Goal: Contribute content: Contribute content

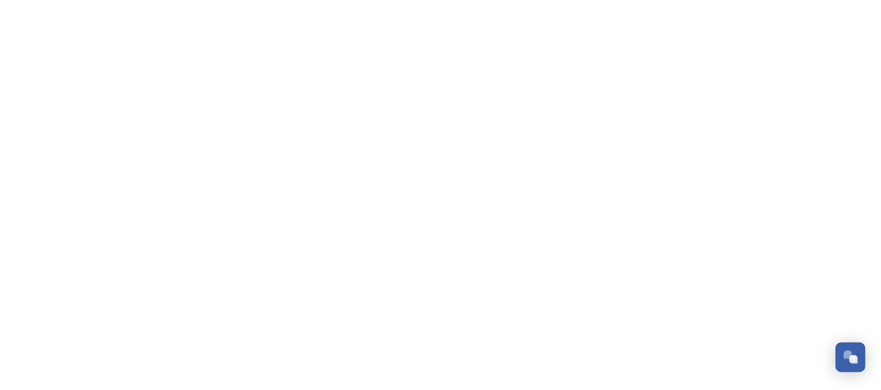
scroll to position [1036, 0]
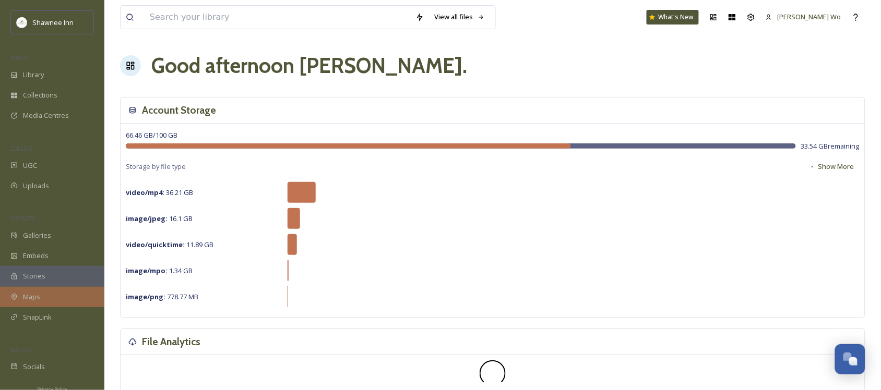
click at [32, 290] on div "Maps" at bounding box center [52, 297] width 104 height 20
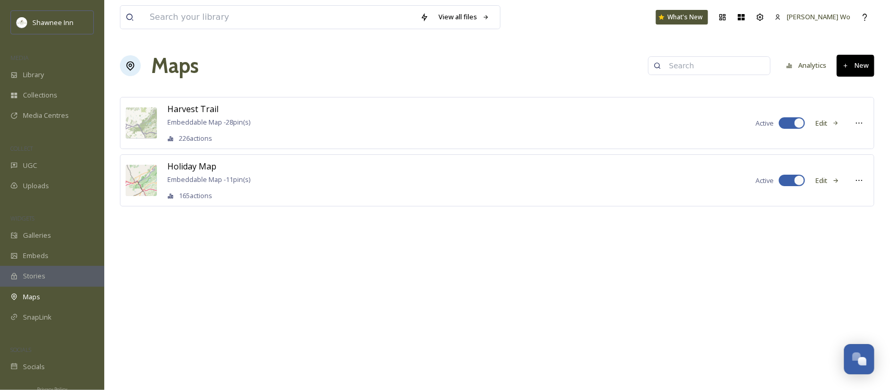
click at [825, 123] on button "Edit" at bounding box center [828, 123] width 34 height 20
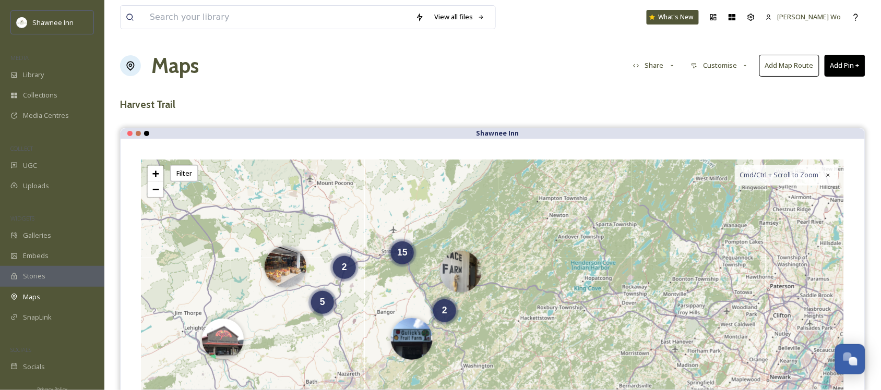
drag, startPoint x: 724, startPoint y: 319, endPoint x: 643, endPoint y: 248, distance: 107.9
click at [643, 248] on div "5 2 2 15 + − Leaflet | Map Courtesy of SnapSea © OpenStreetMap contributors Cmd…" at bounding box center [492, 316] width 702 height 313
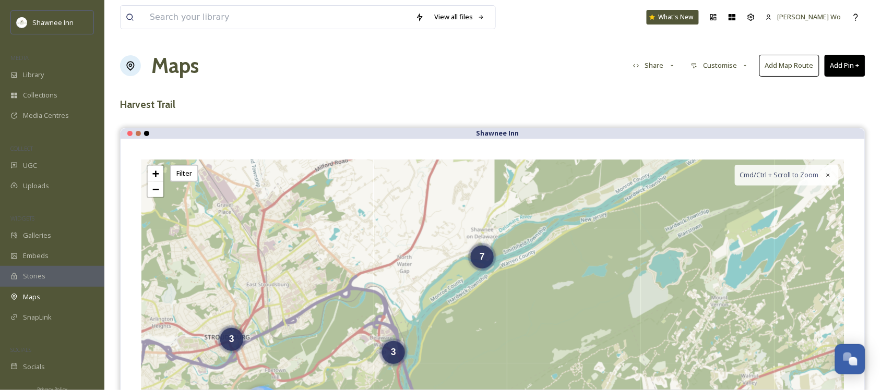
drag, startPoint x: 470, startPoint y: 353, endPoint x: 540, endPoint y: 248, distance: 126.0
click at [540, 248] on div "3 3 7 + − Leaflet | Map Courtesy of SnapSea © OpenStreetMap contributors Cmd/Ct…" at bounding box center [492, 316] width 702 height 313
click at [483, 257] on span "7" at bounding box center [481, 254] width 5 height 10
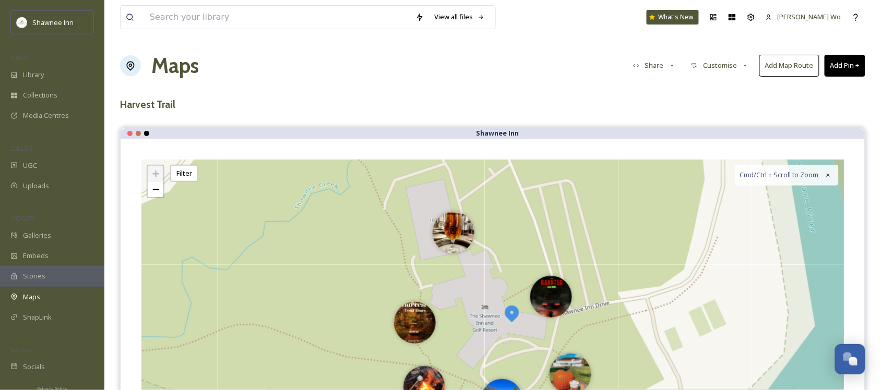
click at [503, 225] on div "+ − Leaflet | Map Courtesy of SnapSea © OpenStreetMap contributors Cmd/Ctrl + S…" at bounding box center [492, 316] width 702 height 313
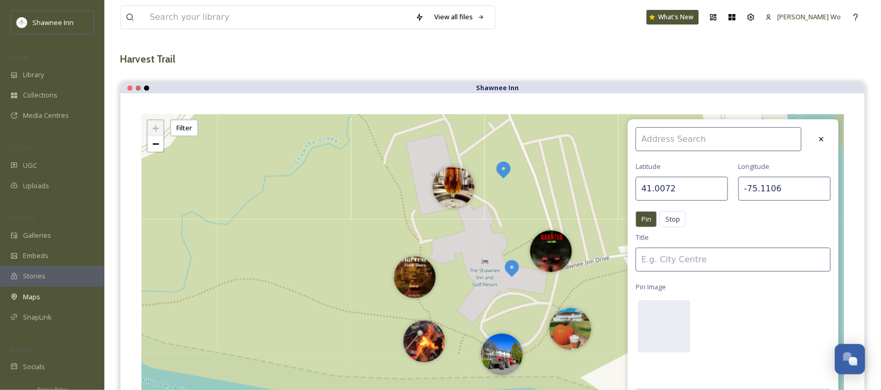
scroll to position [130, 0]
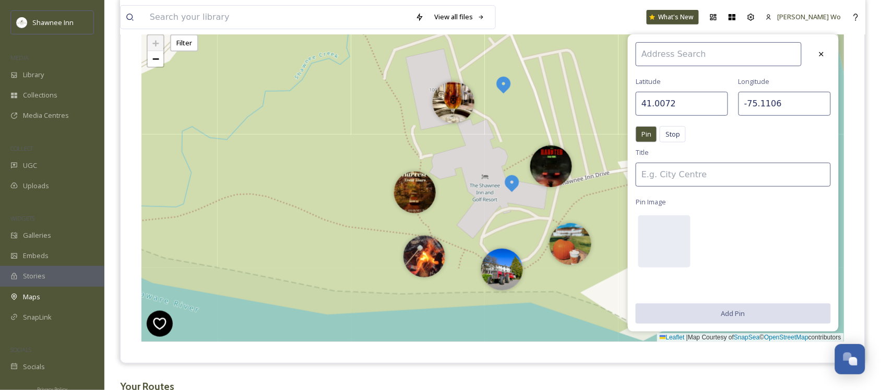
click at [724, 175] on input at bounding box center [732, 175] width 195 height 24
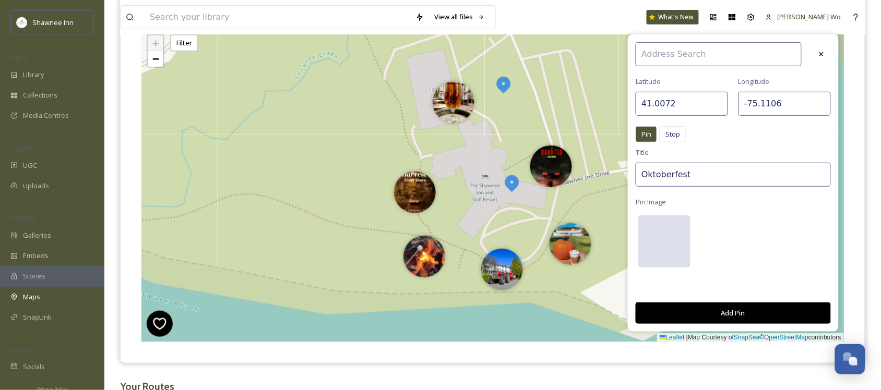
type input "Oktoberfest"
click at [649, 238] on div at bounding box center [664, 241] width 52 height 52
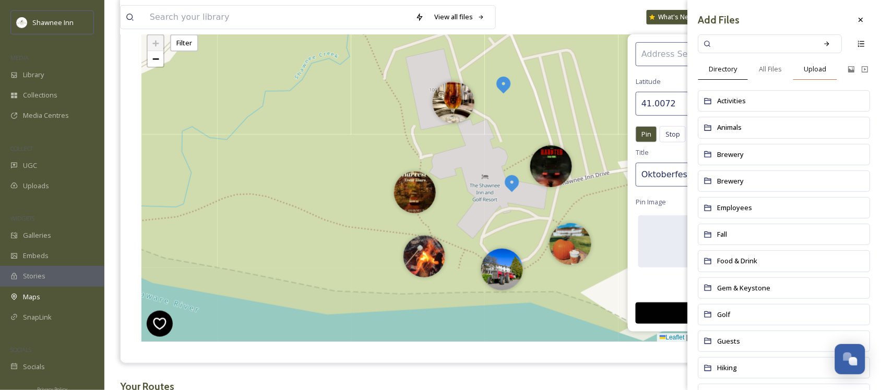
click at [814, 66] on span "Upload" at bounding box center [815, 69] width 22 height 10
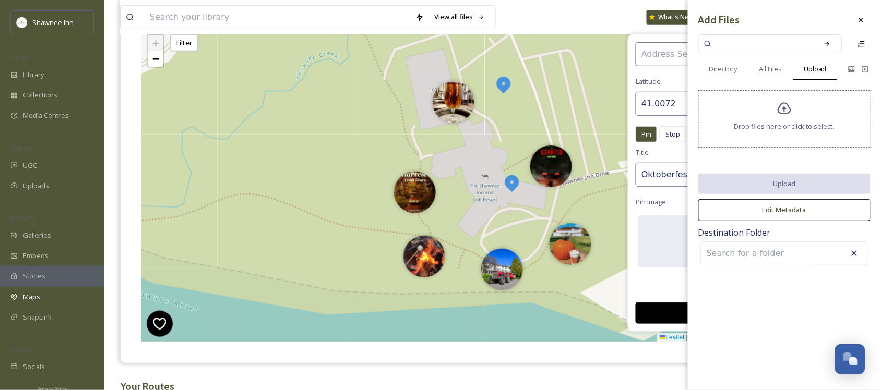
click at [780, 122] on span "Drop files here or click to select." at bounding box center [784, 127] width 100 height 10
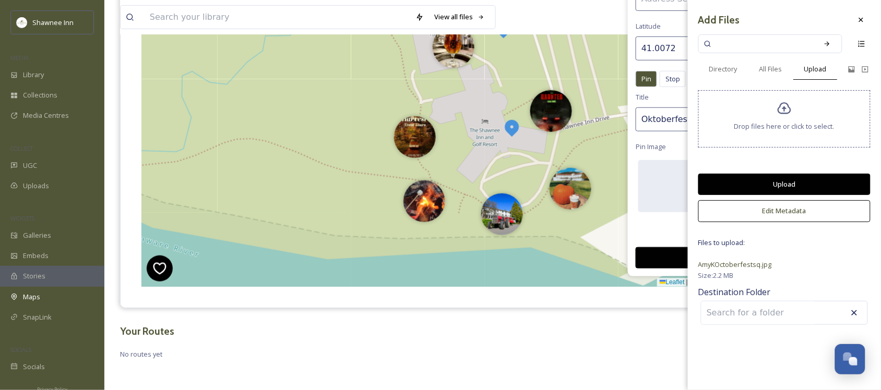
scroll to position [186, 0]
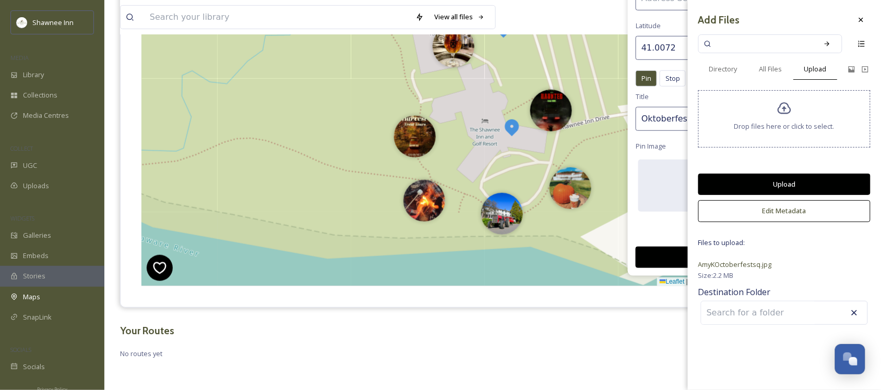
click at [797, 180] on button "Upload" at bounding box center [784, 184] width 172 height 21
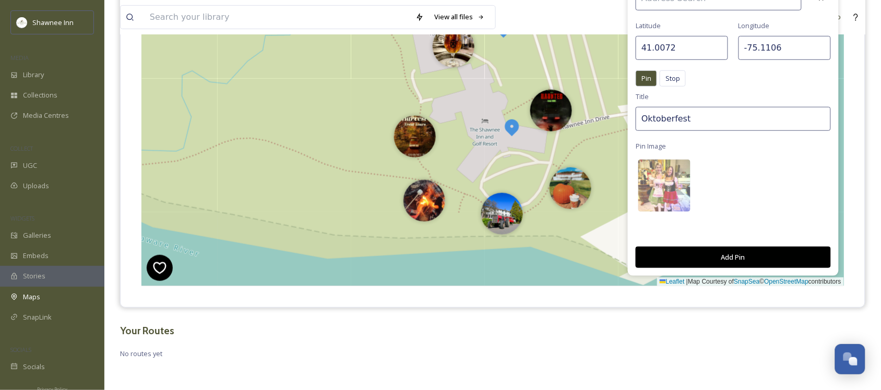
click at [743, 259] on button "Add Pin" at bounding box center [732, 257] width 195 height 21
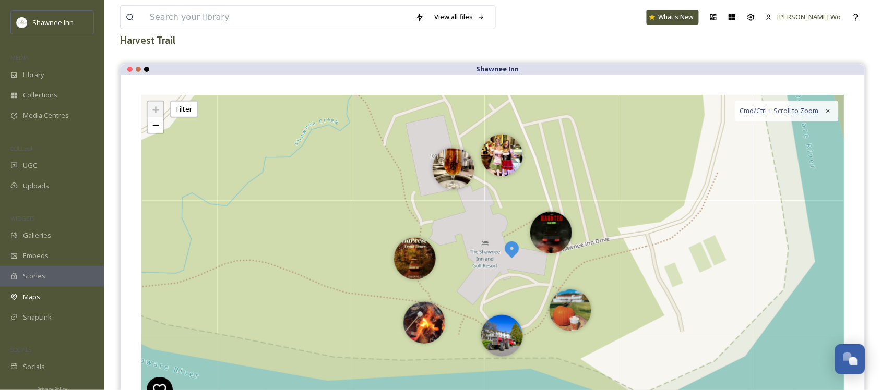
scroll to position [56, 0]
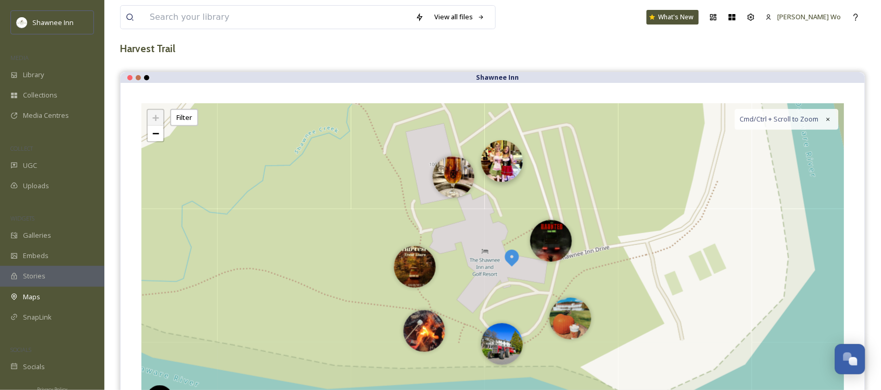
click at [503, 163] on img at bounding box center [502, 161] width 42 height 42
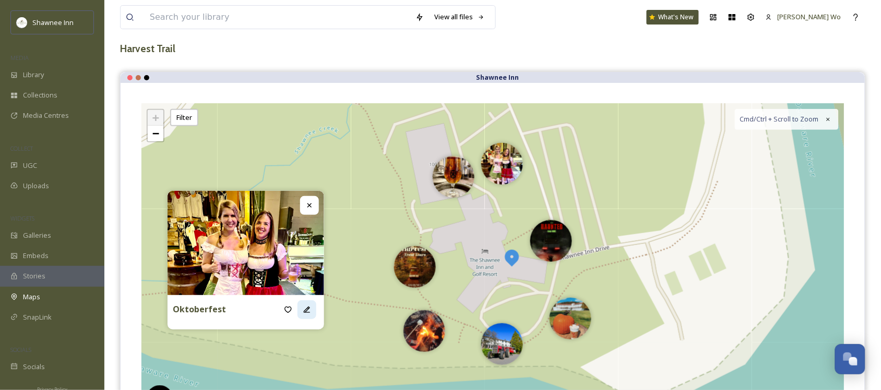
click at [308, 310] on icon at bounding box center [307, 310] width 8 height 8
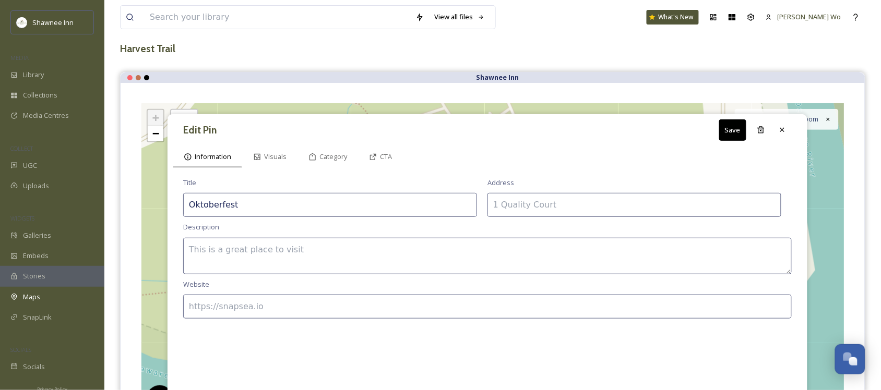
click at [311, 238] on textarea at bounding box center [487, 256] width 608 height 37
paste textarea "Get ready to celebrate Oktoberfest in style at The Shawnee Inn and Golf Resort …"
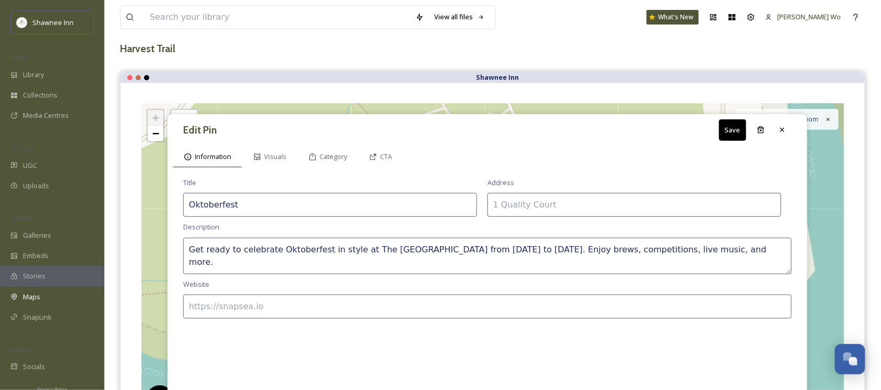
drag, startPoint x: 480, startPoint y: 249, endPoint x: 589, endPoint y: 249, distance: 109.5
click at [589, 249] on textarea "Get ready to celebrate Oktoberfest in style at The Shawnee Inn and Golf Resort …" at bounding box center [487, 256] width 608 height 37
type textarea "Get ready to celebrate Oktoberfest in style at The Shawnee Inn and Golf Resort …"
click at [565, 188] on div "Address" at bounding box center [634, 197] width 294 height 39
click at [563, 201] on input at bounding box center [634, 205] width 294 height 24
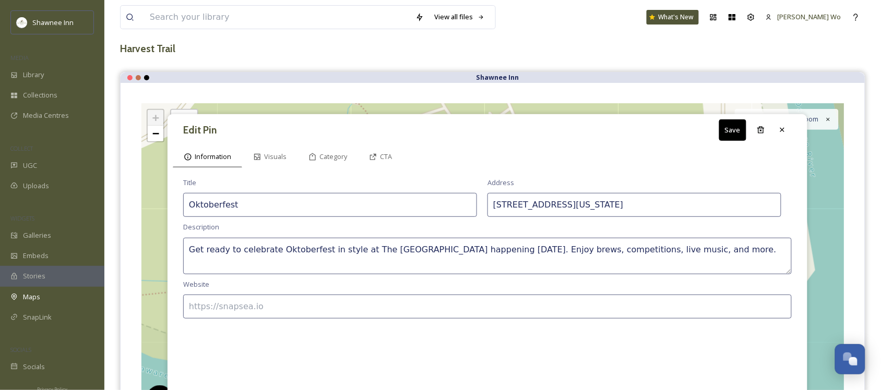
type input "100 Shawnee Inn Drive, Shawnee on Delaware, PA 18356"
click at [316, 318] on input at bounding box center [487, 307] width 608 height 24
type input "https://www.ShawneeCraft.com"
click at [387, 149] on div "CTA" at bounding box center [380, 156] width 45 height 21
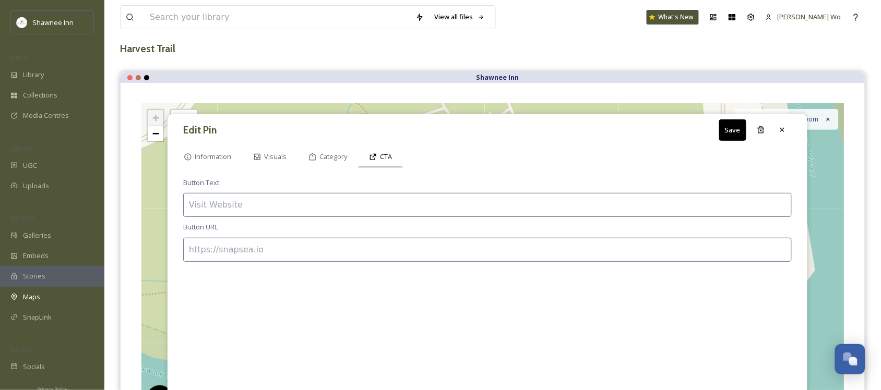
click at [339, 200] on input at bounding box center [487, 205] width 608 height 24
type input "BOOK NOW"
click at [314, 244] on input at bounding box center [487, 250] width 608 height 24
paste input "https://fareharbor.com/embeds/book/shawneeinn/items/569785/?full-items=yes&flow…"
type input "https://fareharbor.com/embeds/book/shawneeinn/items/569785/?full-items=yes&flow…"
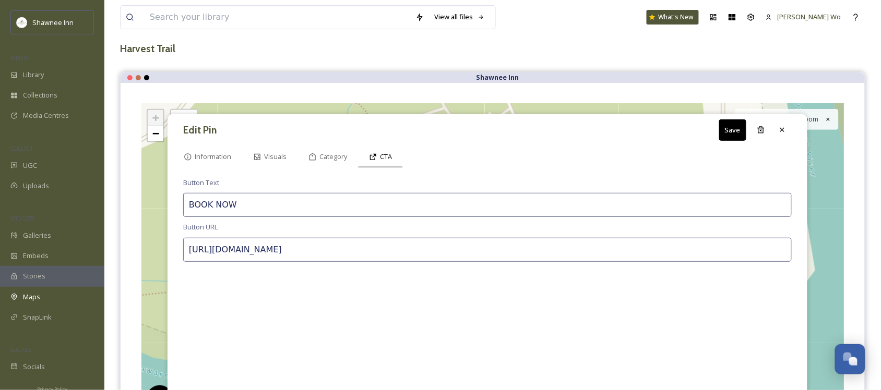
click at [314, 212] on input "BOOK NOW" at bounding box center [487, 205] width 608 height 24
type input "B"
type input "SIGN UP NOW"
click at [219, 149] on div "Information" at bounding box center [207, 156] width 69 height 21
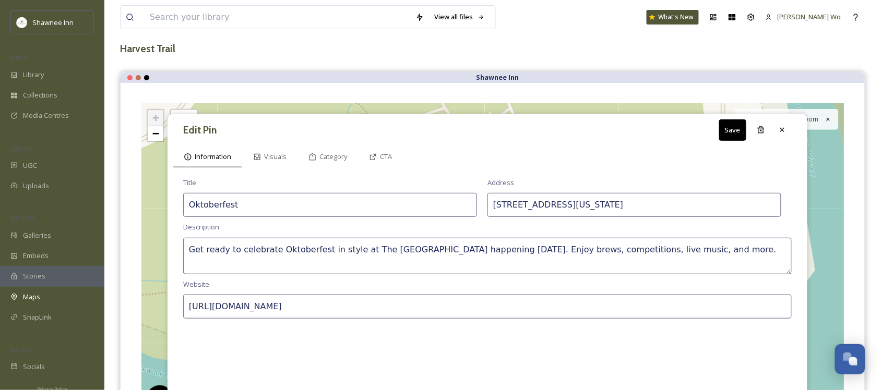
click at [781, 250] on textarea "Get ready to celebrate Oktoberfest in style at The Shawnee Inn and Golf Resort …" at bounding box center [487, 256] width 608 height 37
click at [272, 262] on textarea "Get ready to celebrate Oktoberfest in style at The Shawnee Inn and Golf Resort …" at bounding box center [487, 256] width 608 height 37
type textarea "Get ready to celebrate Oktoberfest in style at The Shawnee Inn and Golf Resort …"
click at [726, 130] on button "Save" at bounding box center [732, 129] width 27 height 21
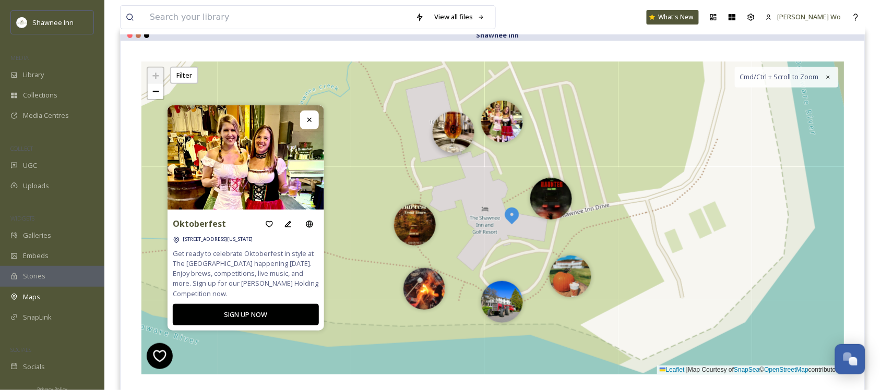
scroll to position [121, 0]
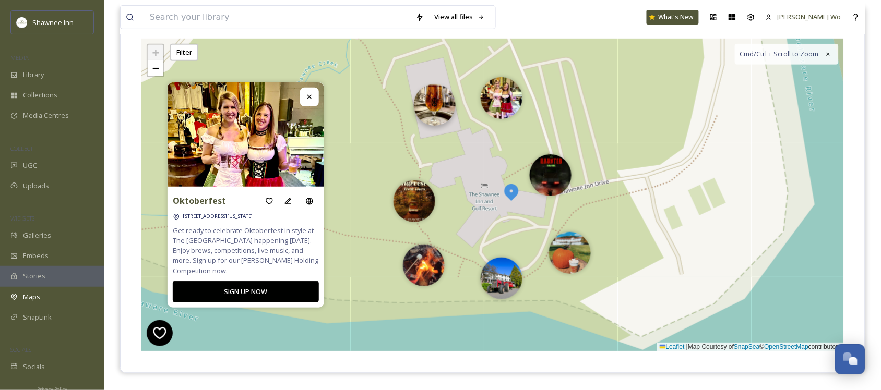
drag, startPoint x: 449, startPoint y: 111, endPoint x: 431, endPoint y: 107, distance: 18.6
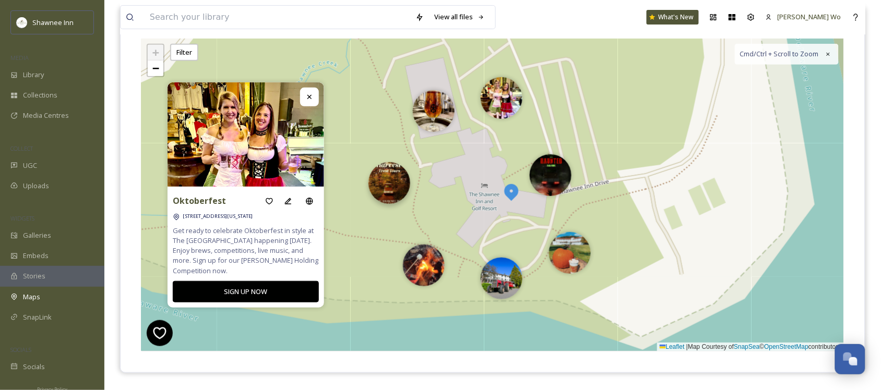
drag, startPoint x: 411, startPoint y: 207, endPoint x: 386, endPoint y: 191, distance: 29.5
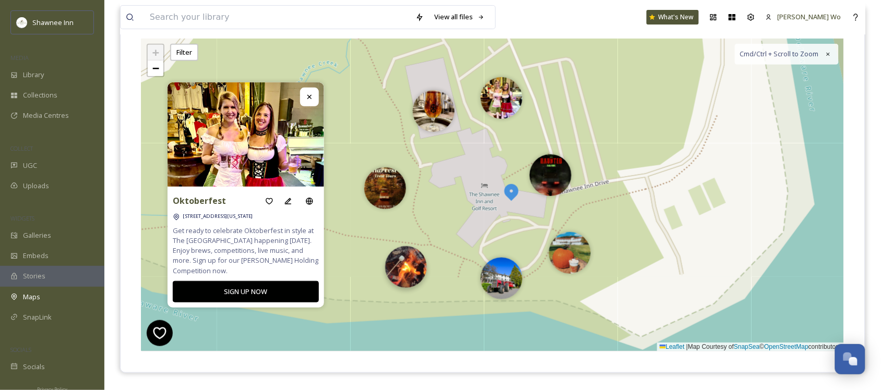
drag, startPoint x: 421, startPoint y: 267, endPoint x: 403, endPoint y: 271, distance: 18.2
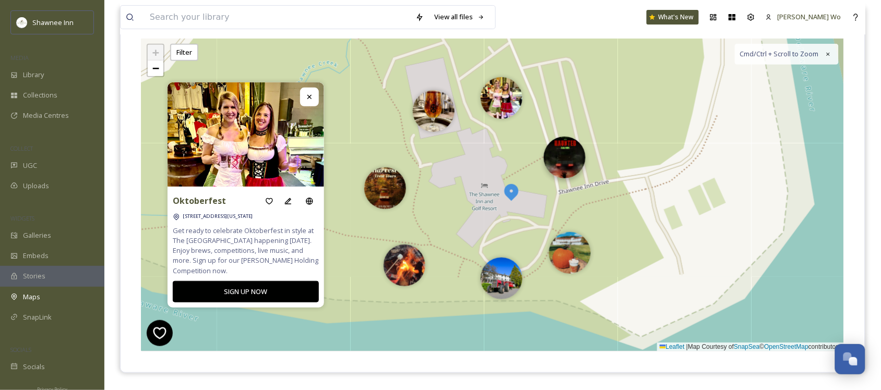
drag, startPoint x: 559, startPoint y: 165, endPoint x: 573, endPoint y: 150, distance: 20.7
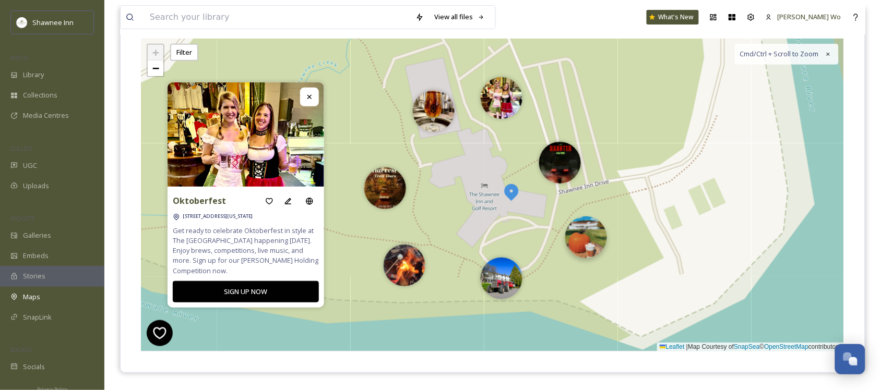
drag, startPoint x: 572, startPoint y: 249, endPoint x: 588, endPoint y: 236, distance: 20.8
drag, startPoint x: 501, startPoint y: 94, endPoint x: 509, endPoint y: 104, distance: 13.0
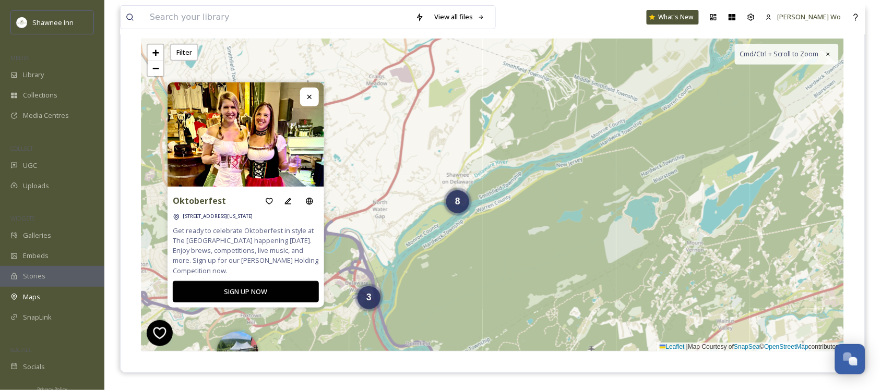
drag, startPoint x: 701, startPoint y: 131, endPoint x: 496, endPoint y: 223, distance: 224.4
click at [496, 223] on div "2 3 3 8 + − Leaflet | Map Courtesy of SnapSea © OpenStreetMap contributors Cmd/…" at bounding box center [492, 195] width 702 height 313
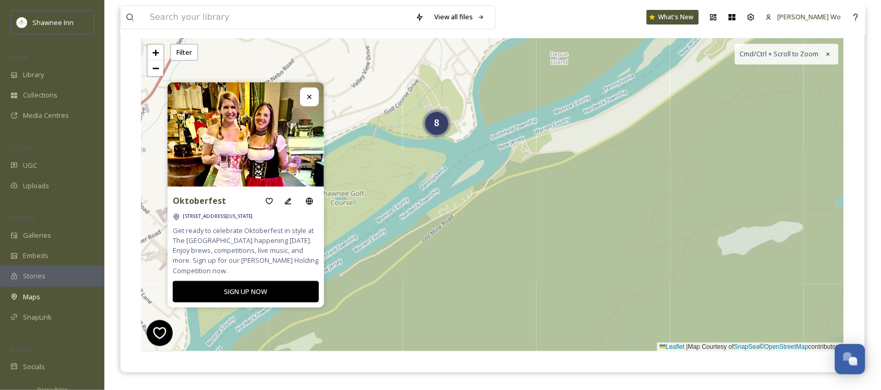
drag, startPoint x: 411, startPoint y: 163, endPoint x: 572, endPoint y: 256, distance: 186.0
click at [572, 256] on div "8 + − Leaflet | Map Courtesy of SnapSea © OpenStreetMap contributors Cmd/Ctrl +…" at bounding box center [492, 195] width 702 height 313
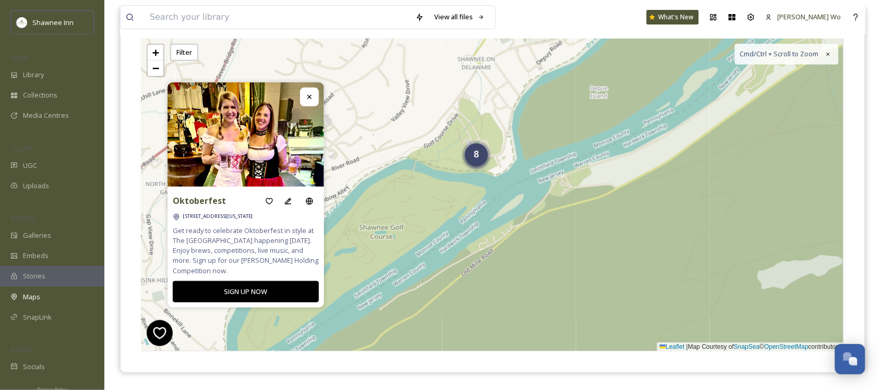
click at [477, 155] on span "8" at bounding box center [476, 154] width 5 height 10
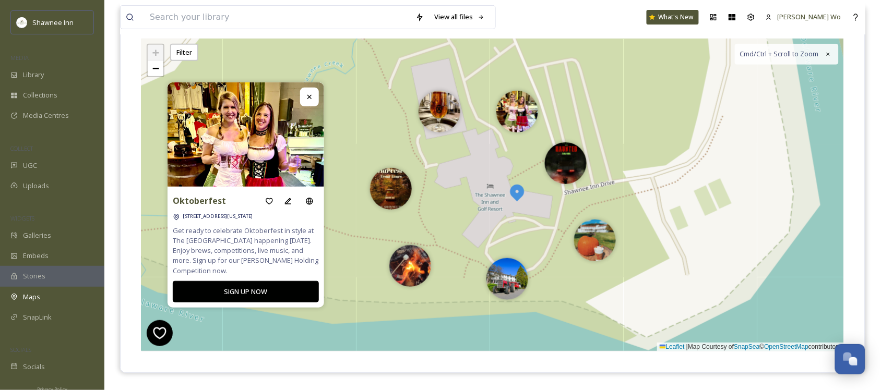
click at [517, 189] on img at bounding box center [517, 192] width 19 height 19
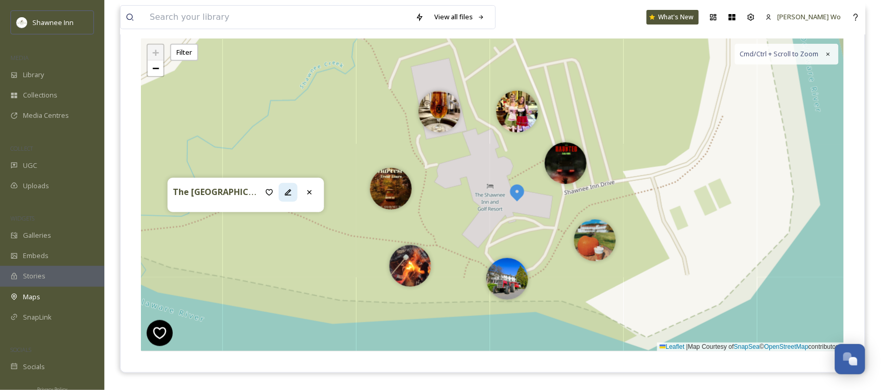
click at [288, 191] on icon at bounding box center [288, 192] width 8 height 8
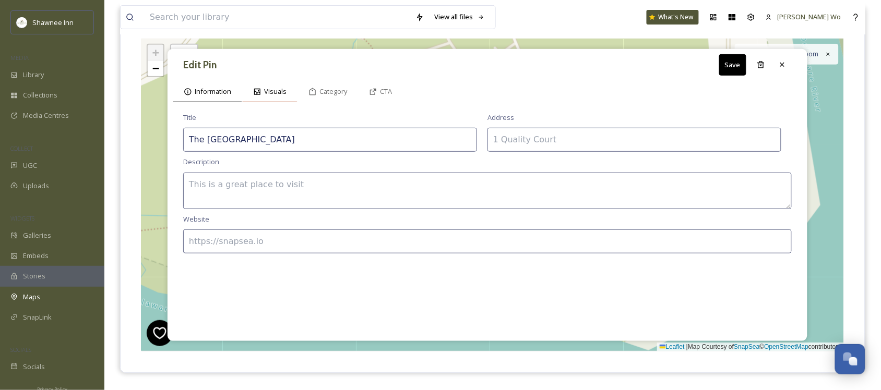
click at [266, 89] on span "Visuals" at bounding box center [275, 92] width 22 height 10
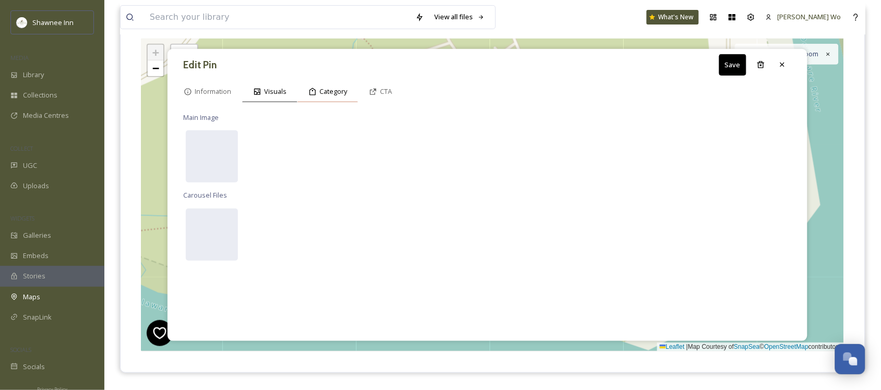
click at [344, 90] on span "Category" at bounding box center [333, 92] width 28 height 10
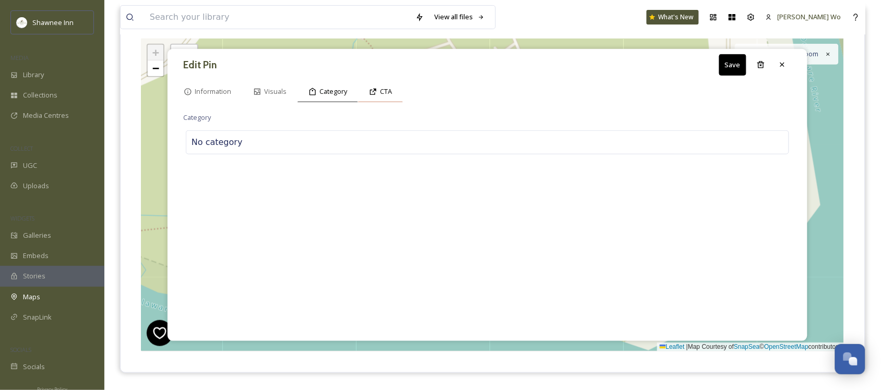
click at [383, 89] on span "CTA" at bounding box center [386, 92] width 12 height 10
click at [211, 93] on span "Information" at bounding box center [213, 92] width 37 height 10
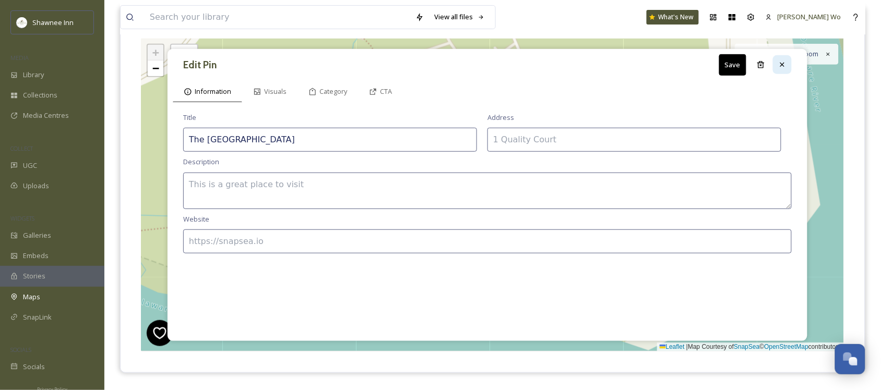
click at [783, 67] on icon at bounding box center [782, 65] width 8 height 8
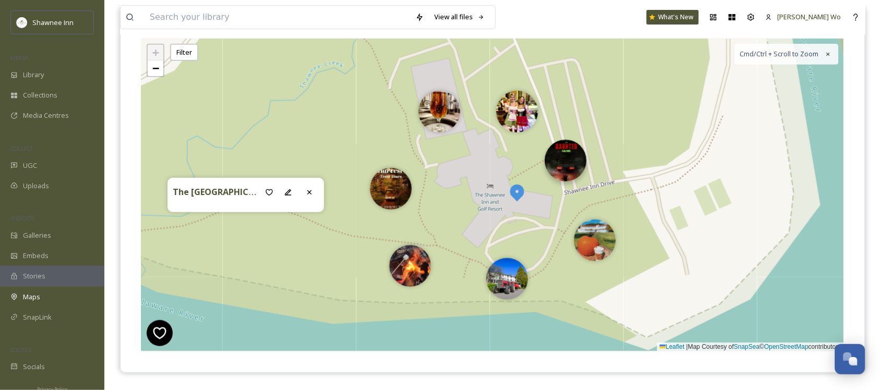
click at [563, 171] on img at bounding box center [566, 161] width 42 height 42
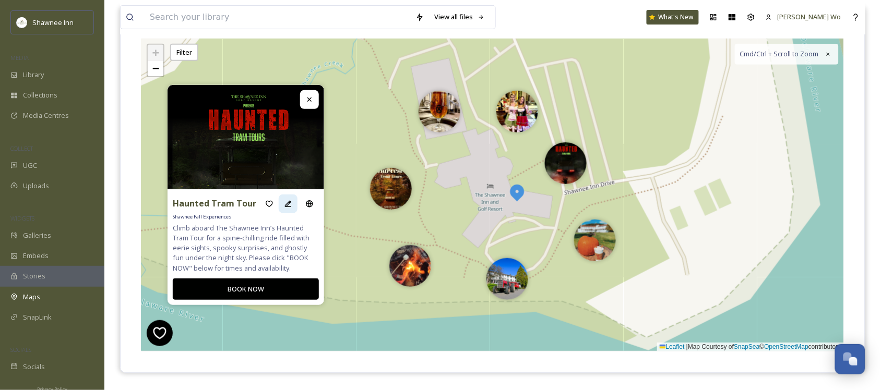
click at [286, 206] on icon at bounding box center [288, 203] width 6 height 6
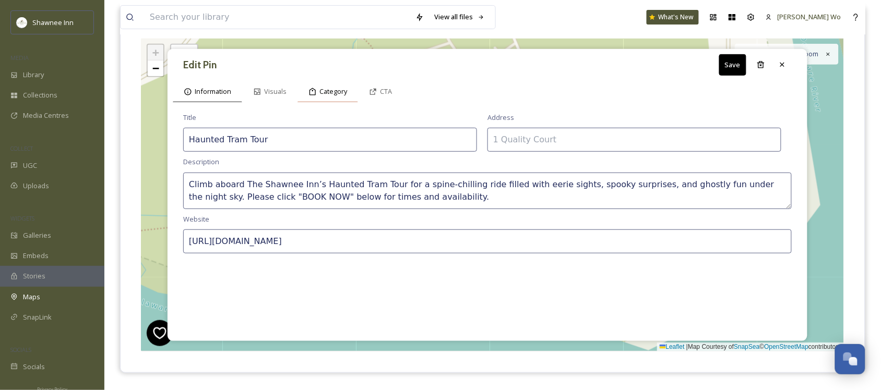
click at [332, 88] on span "Category" at bounding box center [333, 92] width 28 height 10
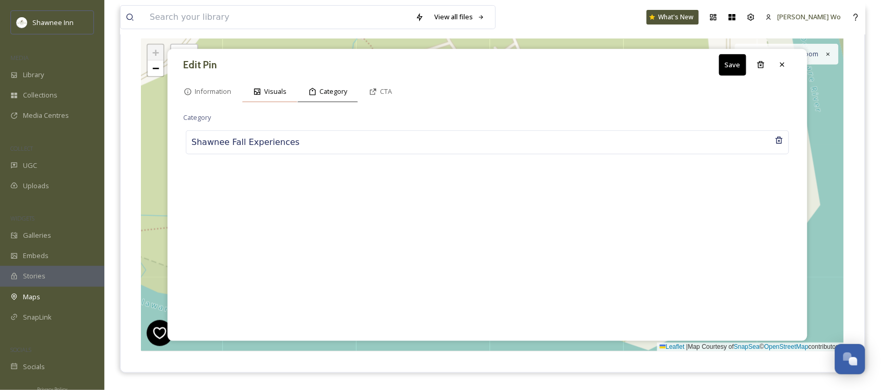
click at [275, 89] on span "Visuals" at bounding box center [275, 92] width 22 height 10
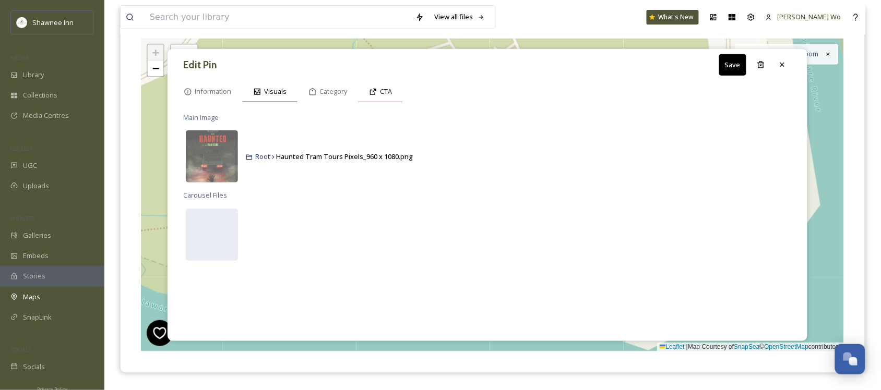
click at [384, 88] on span "CTA" at bounding box center [386, 92] width 12 height 10
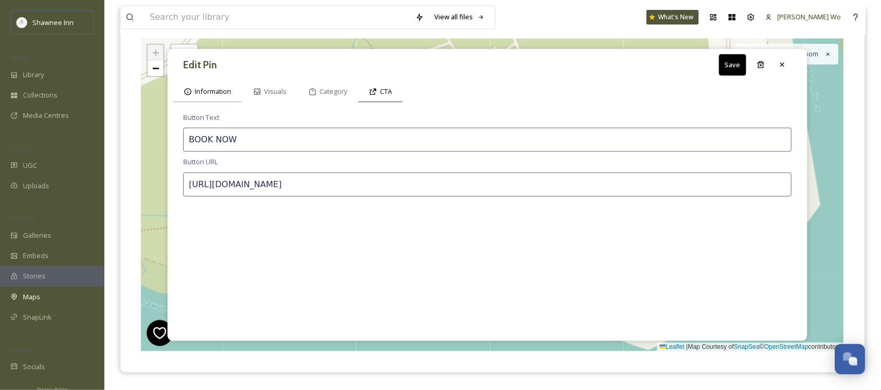
click at [201, 90] on span "Information" at bounding box center [213, 92] width 37 height 10
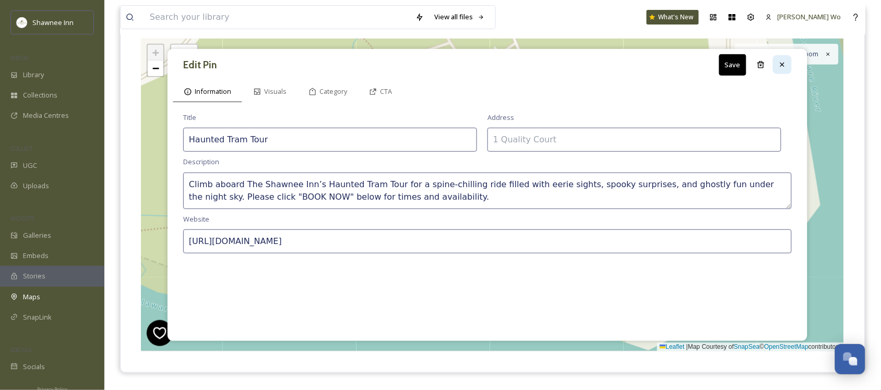
click at [781, 73] on div at bounding box center [782, 64] width 19 height 19
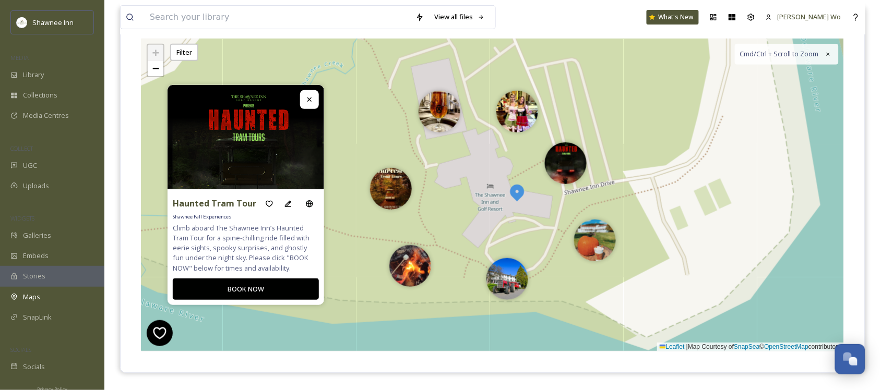
click at [480, 191] on div "+ − Leaflet | Map Courtesy of SnapSea © OpenStreetMap contributors Cmd/Ctrl + S…" at bounding box center [492, 195] width 702 height 313
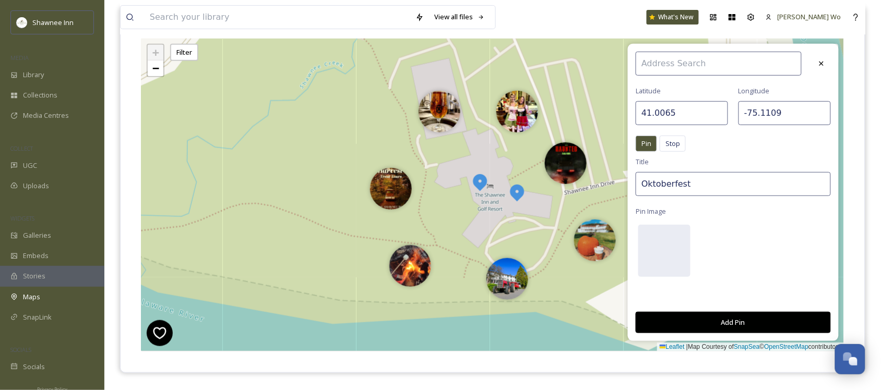
click at [696, 112] on input "41.0065" at bounding box center [681, 113] width 92 height 24
click at [789, 108] on input "-75.1109" at bounding box center [784, 113] width 92 height 24
click at [819, 65] on icon at bounding box center [821, 63] width 8 height 8
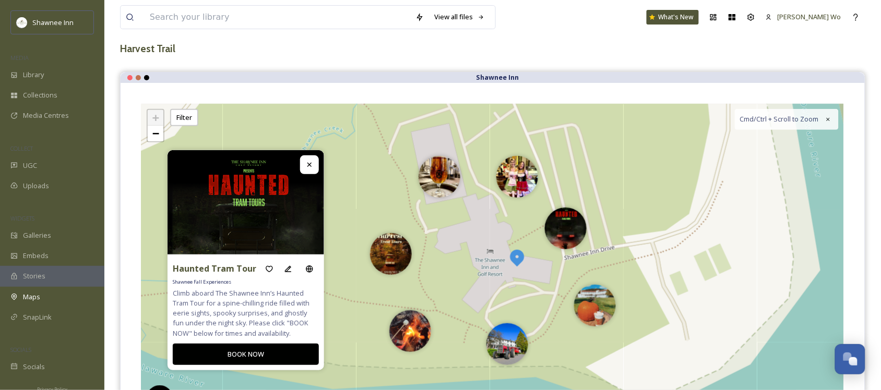
scroll to position [0, 0]
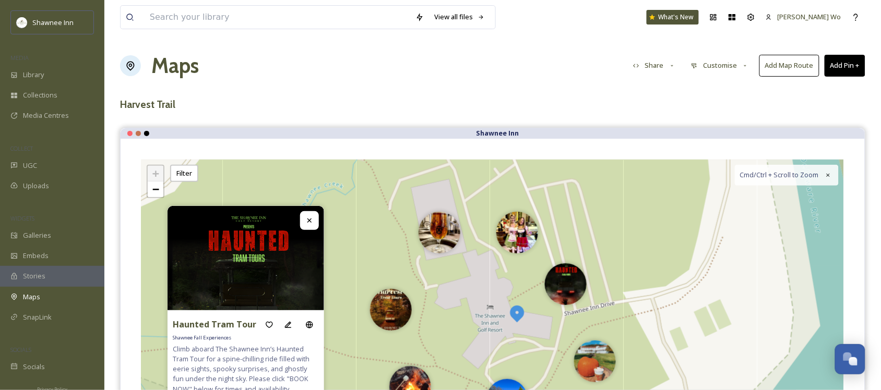
click at [707, 66] on button "Customise" at bounding box center [719, 65] width 68 height 20
click at [711, 112] on span "Location" at bounding box center [704, 110] width 26 height 10
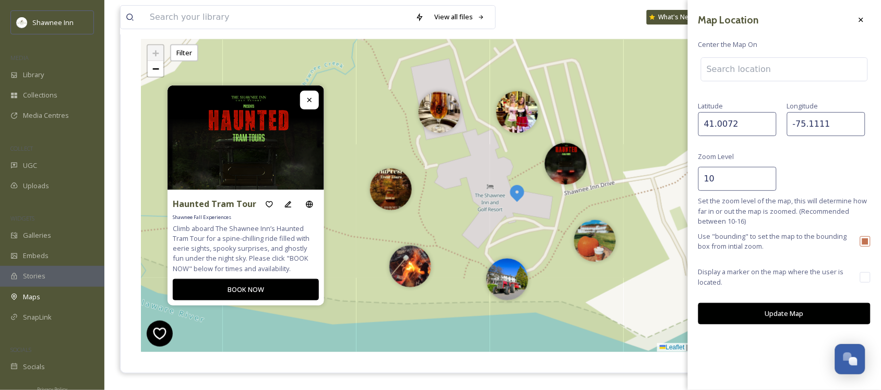
scroll to position [130, 0]
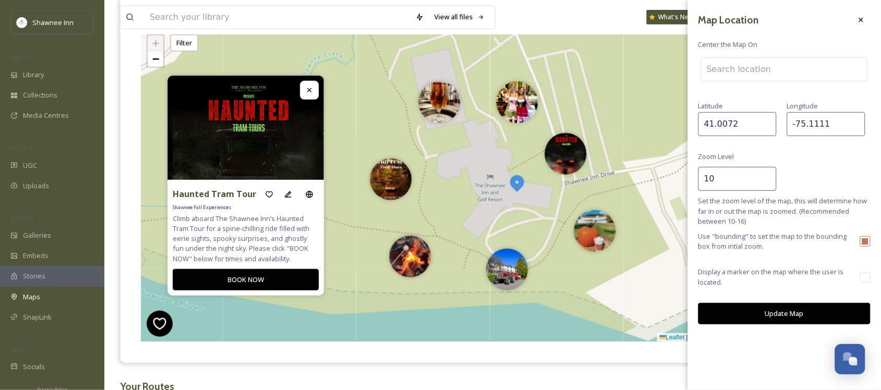
click at [868, 240] on input "checkbox" at bounding box center [865, 241] width 10 height 10
checkbox input "false"
click at [733, 186] on input "10" at bounding box center [737, 179] width 78 height 24
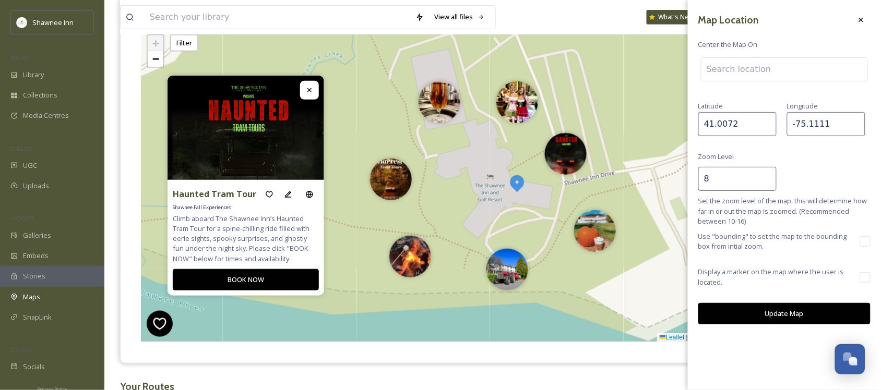
click at [787, 313] on button "Update Map" at bounding box center [784, 313] width 172 height 21
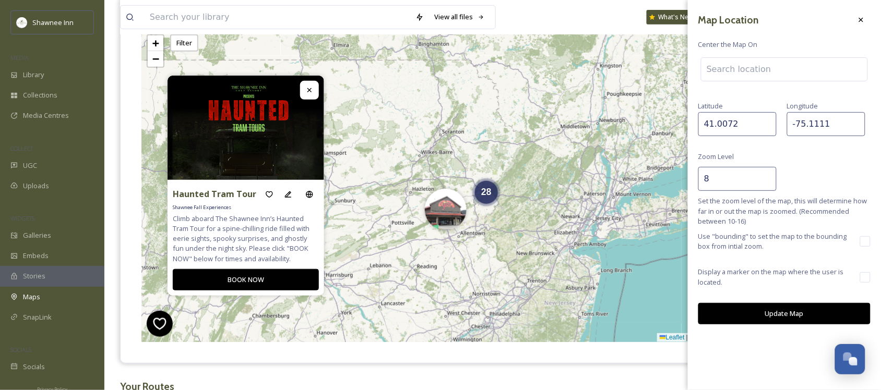
click at [733, 180] on input "8" at bounding box center [737, 179] width 78 height 24
type input "12"
click at [776, 309] on button "Update Map" at bounding box center [784, 313] width 172 height 21
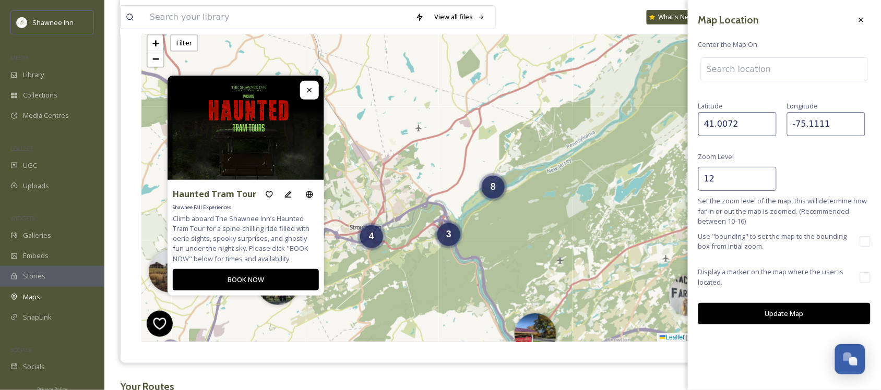
scroll to position [186, 0]
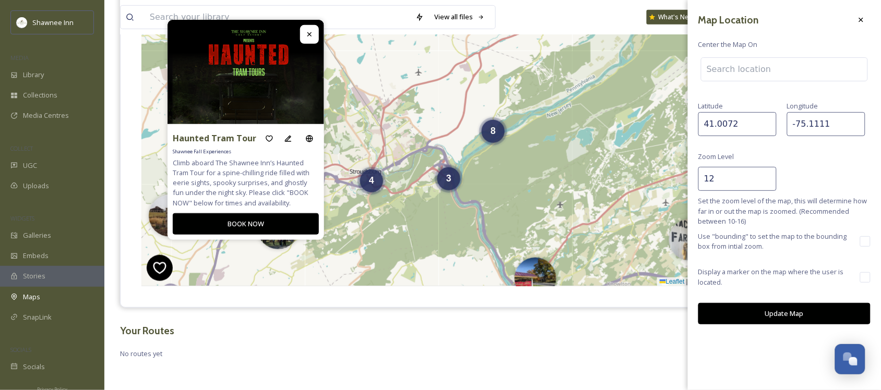
click at [798, 221] on span "Set the zoom level of the map, this will determine how far in or out the map is…" at bounding box center [784, 211] width 172 height 30
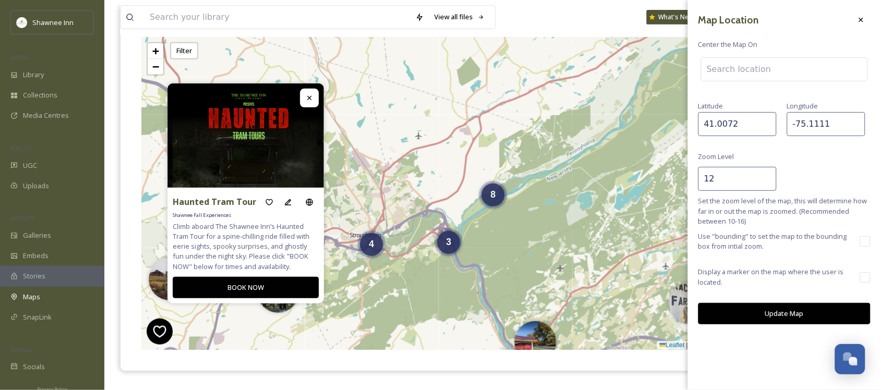
scroll to position [130, 0]
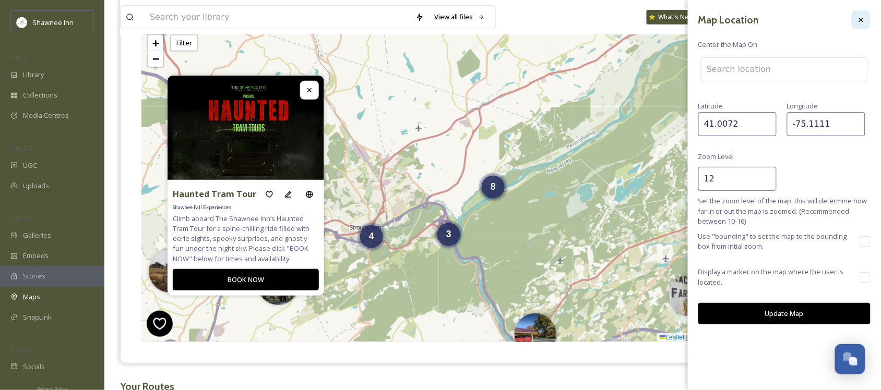
click at [861, 21] on icon at bounding box center [861, 20] width 8 height 8
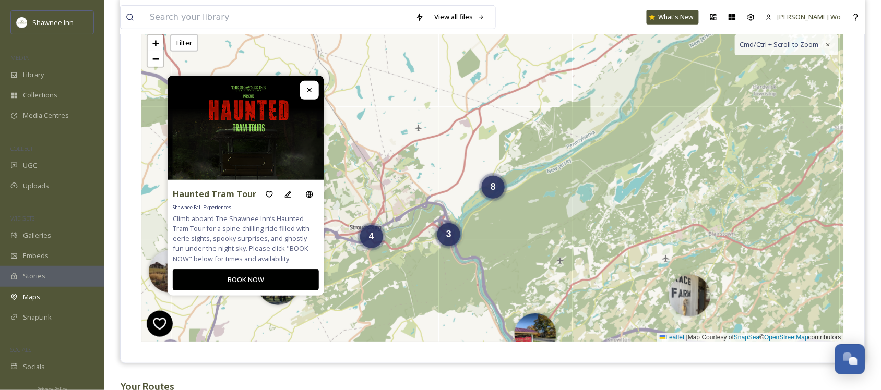
scroll to position [0, 0]
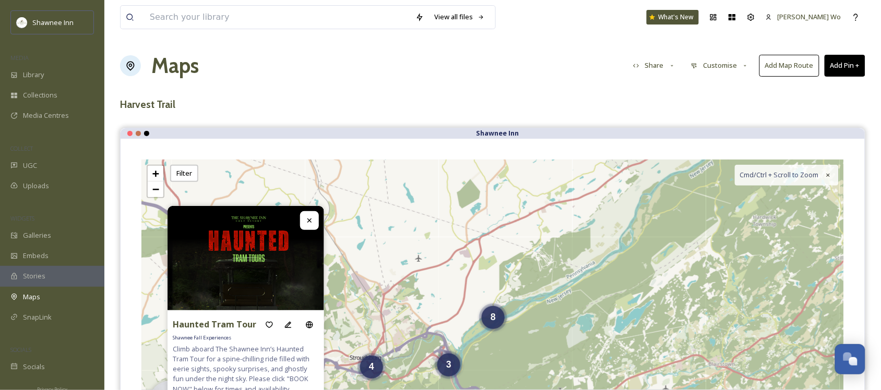
click at [654, 59] on button "Share" at bounding box center [654, 65] width 53 height 20
click at [655, 128] on span "Copy Link" at bounding box center [648, 130] width 30 height 10
click at [734, 64] on button "Customise" at bounding box center [719, 65] width 68 height 20
click at [728, 103] on div "Location" at bounding box center [722, 110] width 73 height 20
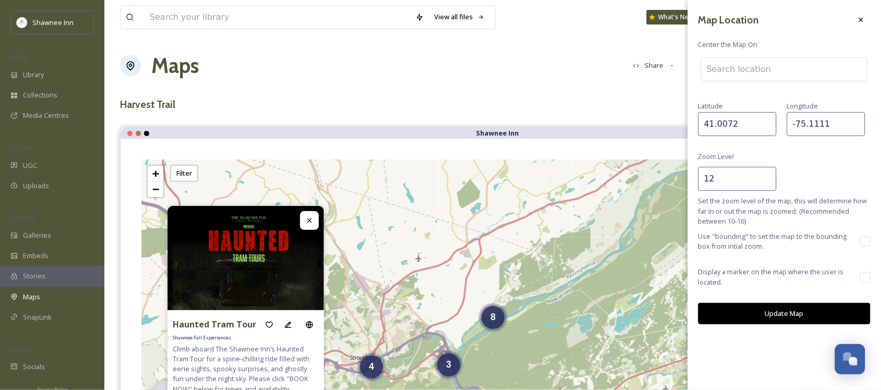
click at [802, 312] on button "Update Map" at bounding box center [784, 313] width 172 height 21
click at [739, 180] on input "12" at bounding box center [737, 179] width 78 height 24
click at [778, 316] on button "Update Map" at bounding box center [784, 313] width 172 height 21
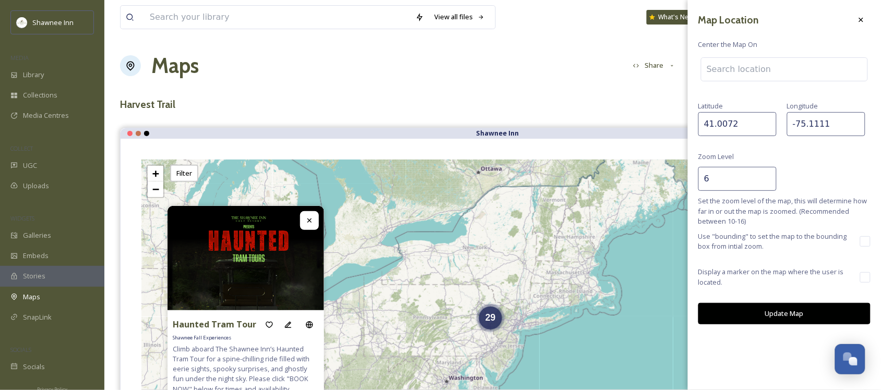
click at [736, 183] on input "6" at bounding box center [737, 179] width 78 height 24
click at [736, 184] on input "6" at bounding box center [737, 179] width 78 height 24
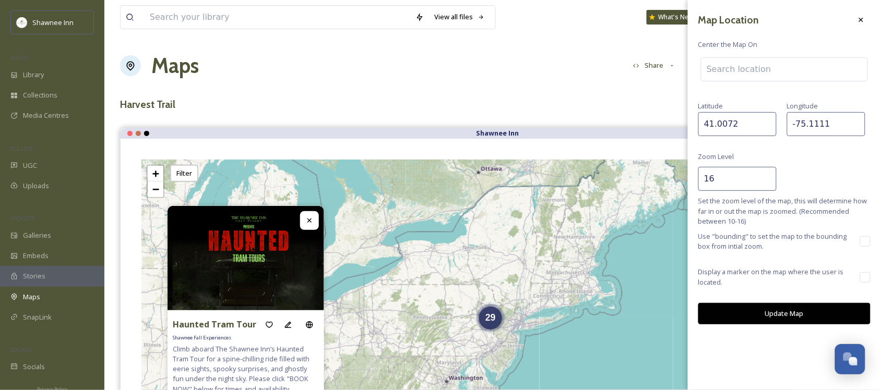
click at [781, 312] on button "Update Map" at bounding box center [784, 313] width 172 height 21
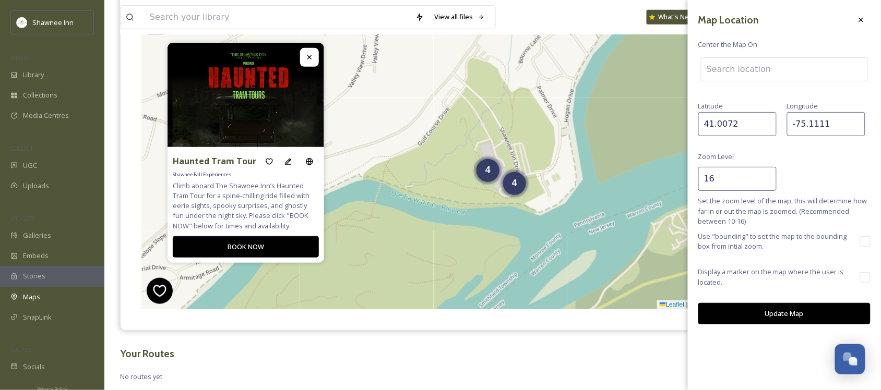
scroll to position [186, 0]
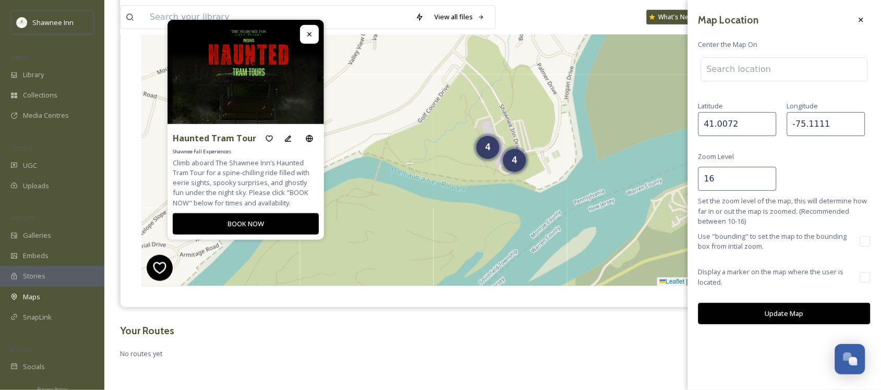
click at [725, 177] on input "16" at bounding box center [737, 179] width 78 height 24
type input "20"
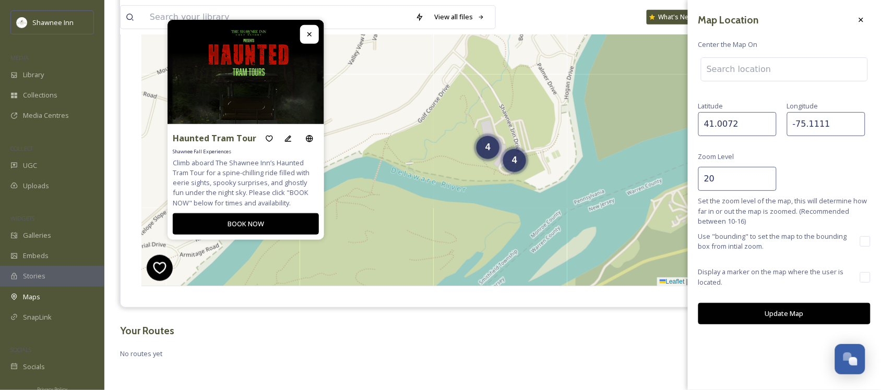
click at [770, 314] on button "Update Map" at bounding box center [784, 313] width 172 height 21
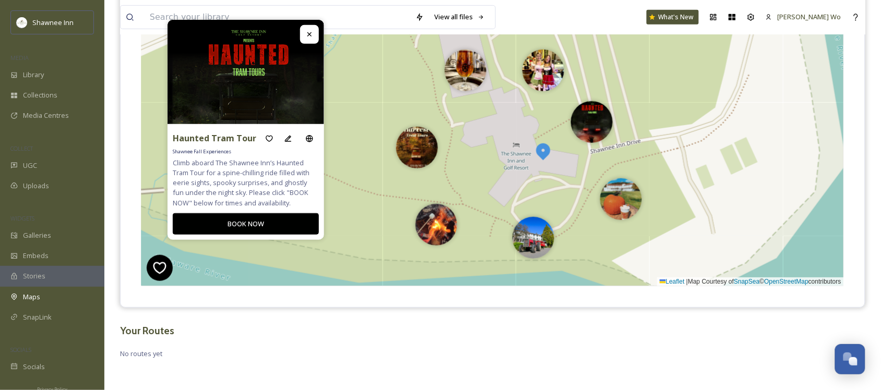
drag, startPoint x: 664, startPoint y: 207, endPoint x: 656, endPoint y: 134, distance: 72.9
click at [656, 134] on div "+ − Leaflet | Map Courtesy of SnapSea © OpenStreetMap contributors Cmd/Ctrl + S…" at bounding box center [492, 129] width 702 height 313
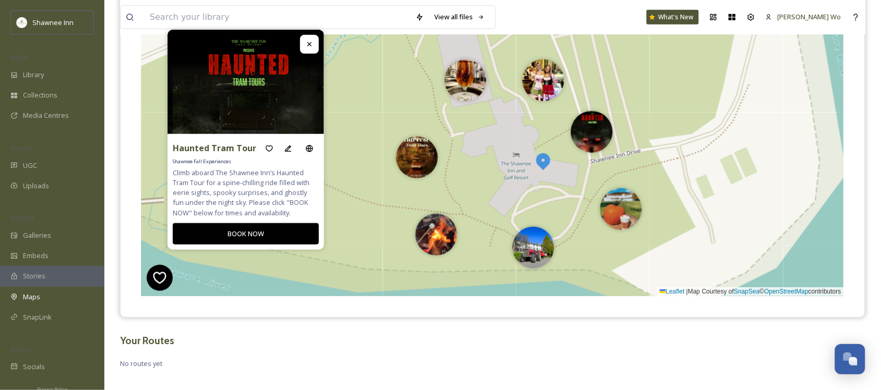
scroll to position [0, 0]
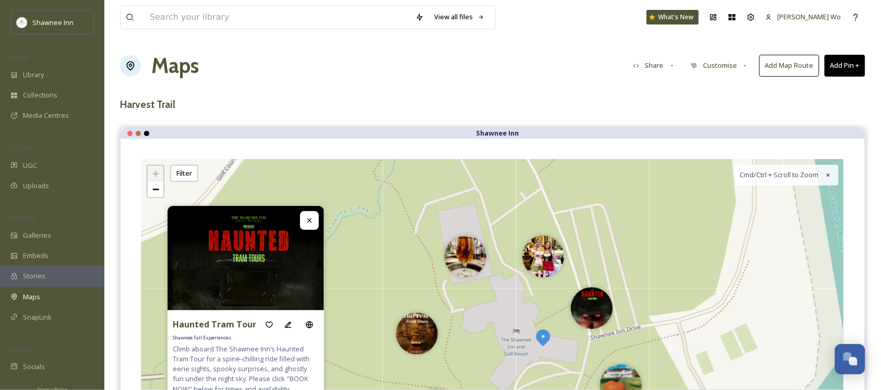
click at [708, 63] on button "Customise" at bounding box center [719, 65] width 68 height 20
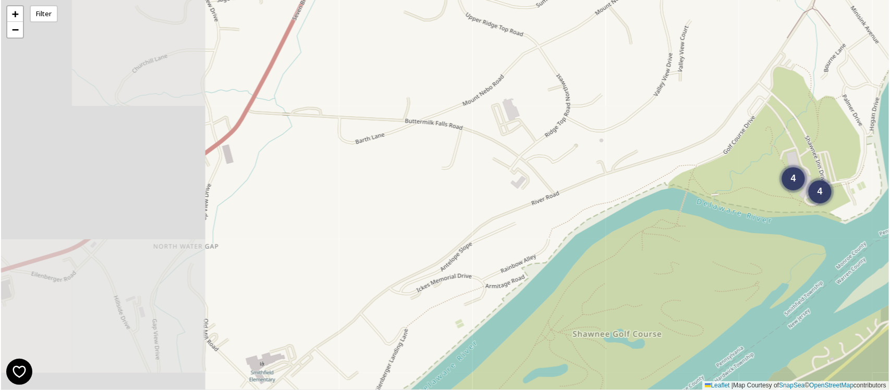
drag, startPoint x: 360, startPoint y: 181, endPoint x: 569, endPoint y: 245, distance: 218.3
click at [569, 245] on div "4 4 + − Leaflet | Map Courtesy of SnapSea © OpenStreetMap contributors" at bounding box center [445, 195] width 888 height 390
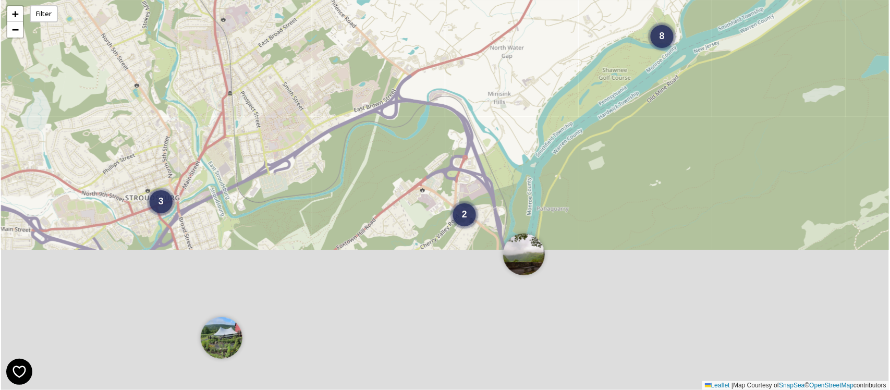
drag, startPoint x: 472, startPoint y: 274, endPoint x: 520, endPoint y: 104, distance: 176.2
click at [520, 104] on div "3 2 8 + − Leaflet | Map Courtesy of SnapSea © OpenStreetMap contributors" at bounding box center [445, 195] width 888 height 390
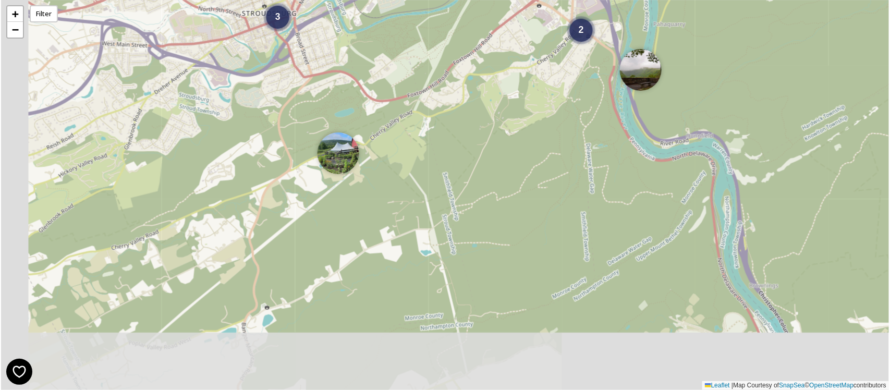
drag, startPoint x: 386, startPoint y: 272, endPoint x: 490, endPoint y: 114, distance: 189.4
click at [490, 114] on div "3 2 8 + − Leaflet | Map Courtesy of SnapSea © OpenStreetMap contributors" at bounding box center [445, 195] width 888 height 390
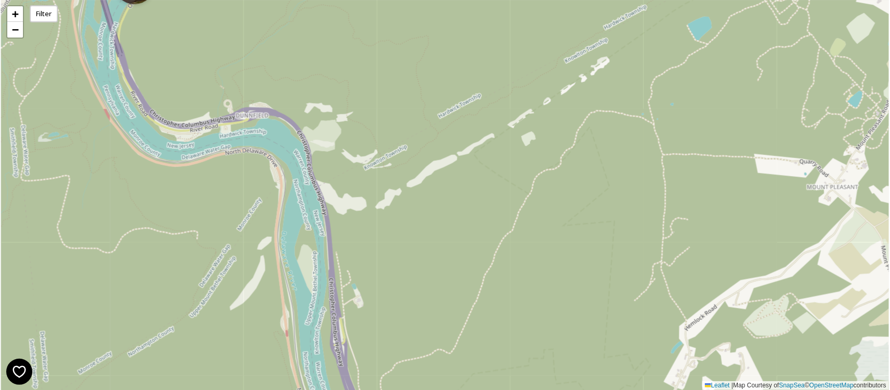
drag, startPoint x: 710, startPoint y: 94, endPoint x: 503, endPoint y: 361, distance: 337.6
click at [506, 360] on div "3 + − Leaflet | Map Courtesy of SnapSea © OpenStreetMap contributors" at bounding box center [445, 195] width 888 height 390
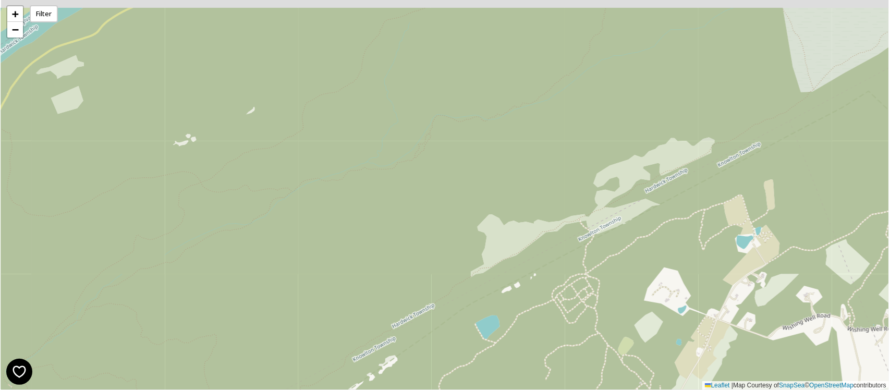
drag, startPoint x: 612, startPoint y: 89, endPoint x: 343, endPoint y: 420, distance: 426.5
click at [343, 390] on html "3 8 + − Leaflet | Map Courtesy of SnapSea © OpenStreetMap contributors Filter /…" at bounding box center [445, 195] width 890 height 390
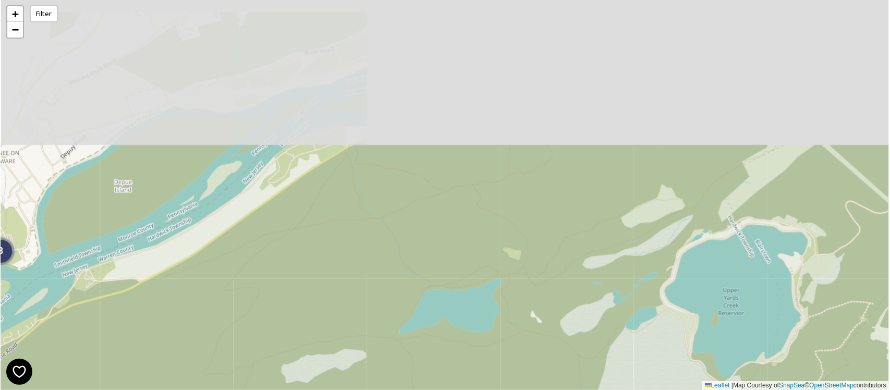
drag, startPoint x: 515, startPoint y: 223, endPoint x: 550, endPoint y: 396, distance: 176.7
click at [550, 390] on html "8 + − Leaflet | Map Courtesy of SnapSea © OpenStreetMap contributors Filter /p/…" at bounding box center [445, 195] width 890 height 390
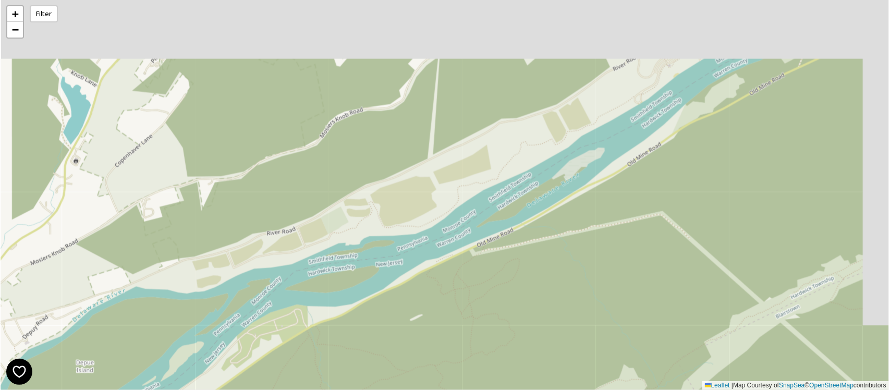
drag, startPoint x: 504, startPoint y: 205, endPoint x: 464, endPoint y: 378, distance: 177.8
click at [464, 378] on div "8 + − Leaflet | Map Courtesy of SnapSea © OpenStreetMap contributors" at bounding box center [445, 195] width 888 height 390
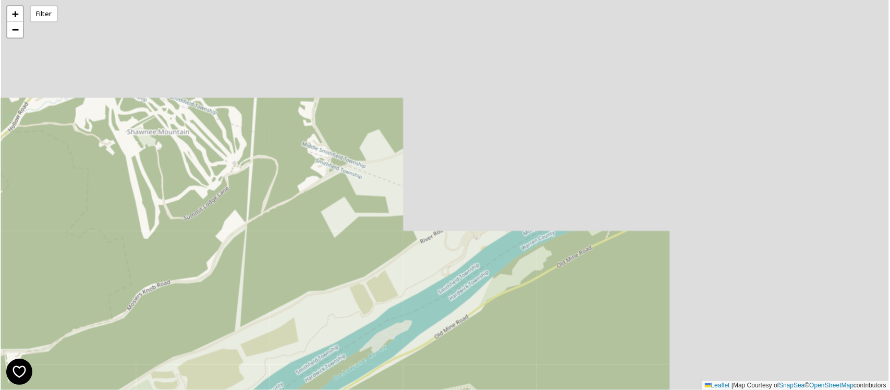
drag, startPoint x: 674, startPoint y: 175, endPoint x: 481, endPoint y: 348, distance: 259.0
click at [481, 348] on div "8 + − Leaflet | Map Courtesy of SnapSea © OpenStreetMap contributors" at bounding box center [445, 195] width 888 height 390
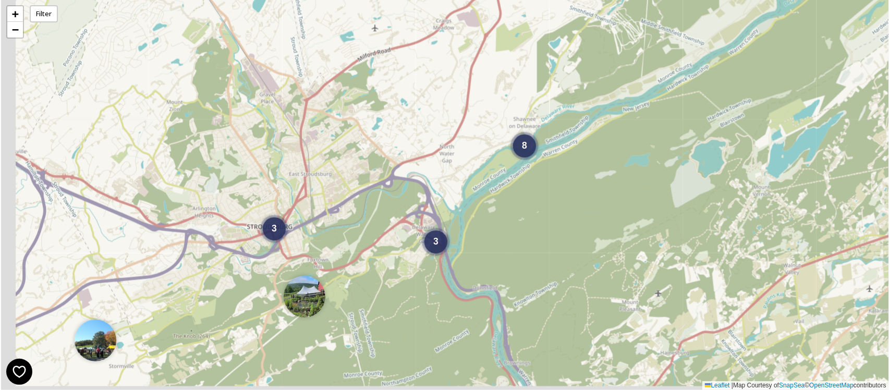
drag, startPoint x: 481, startPoint y: 320, endPoint x: 695, endPoint y: 73, distance: 326.5
click at [695, 73] on div "3 3 8 + − Leaflet | Map Courtesy of SnapSea © OpenStreetMap contributors" at bounding box center [445, 195] width 888 height 390
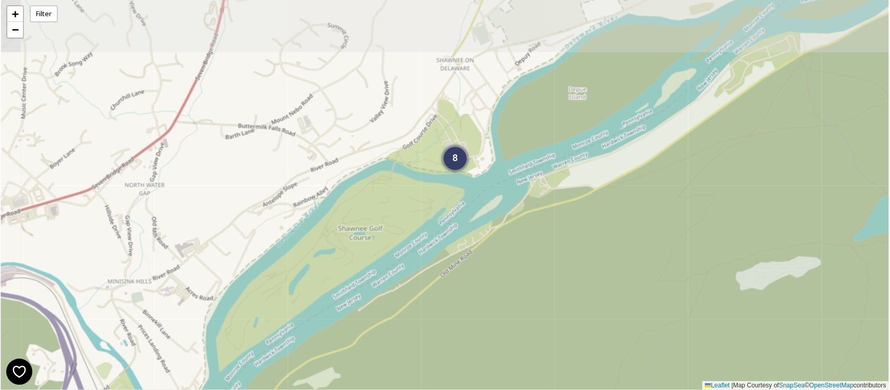
drag, startPoint x: 585, startPoint y: 154, endPoint x: 570, endPoint y: 249, distance: 96.1
click at [570, 249] on div "3 8 + − Leaflet | Map Courtesy of SnapSea © OpenStreetMap contributors" at bounding box center [445, 195] width 888 height 390
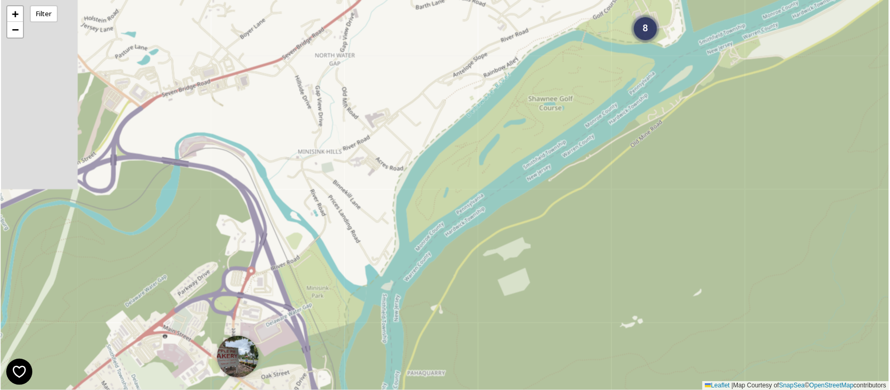
drag, startPoint x: 452, startPoint y: 267, endPoint x: 639, endPoint y: 139, distance: 226.4
click at [639, 139] on div "3 8 + − Leaflet | Map Courtesy of SnapSea © OpenStreetMap contributors" at bounding box center [445, 195] width 888 height 390
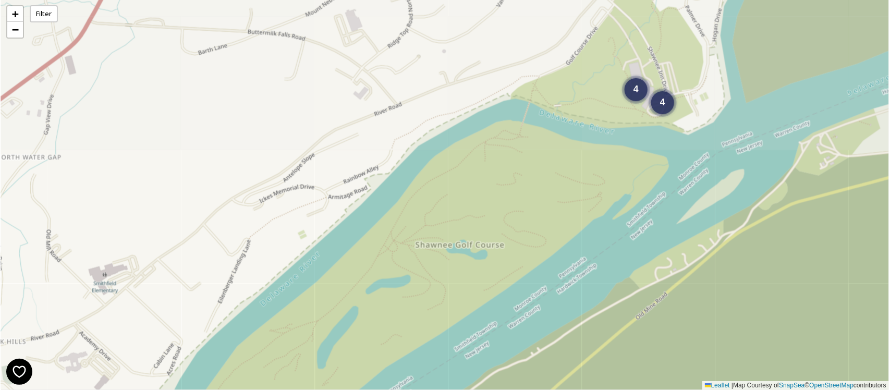
drag, startPoint x: 639, startPoint y: 139, endPoint x: 636, endPoint y: 317, distance: 177.9
click at [636, 317] on div "4 4 + − Leaflet | Map Courtesy of SnapSea © OpenStreetMap contributors" at bounding box center [445, 195] width 888 height 390
